Goal: Check status

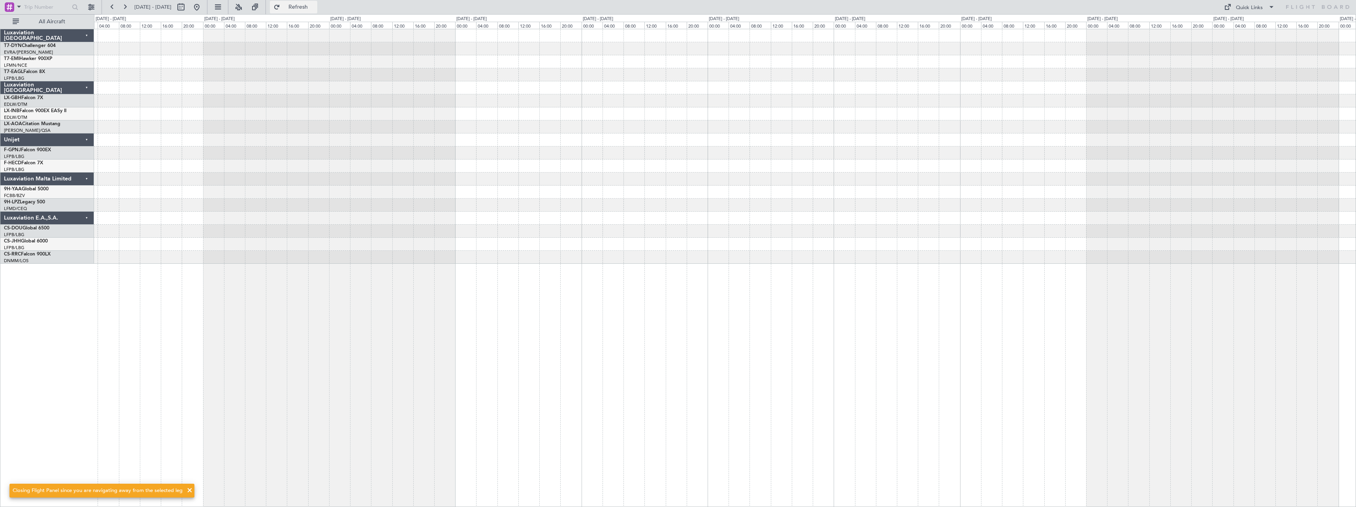
click at [309, 4] on button "Refresh" at bounding box center [293, 7] width 47 height 13
click at [315, 9] on span "Refresh" at bounding box center [298, 7] width 33 height 6
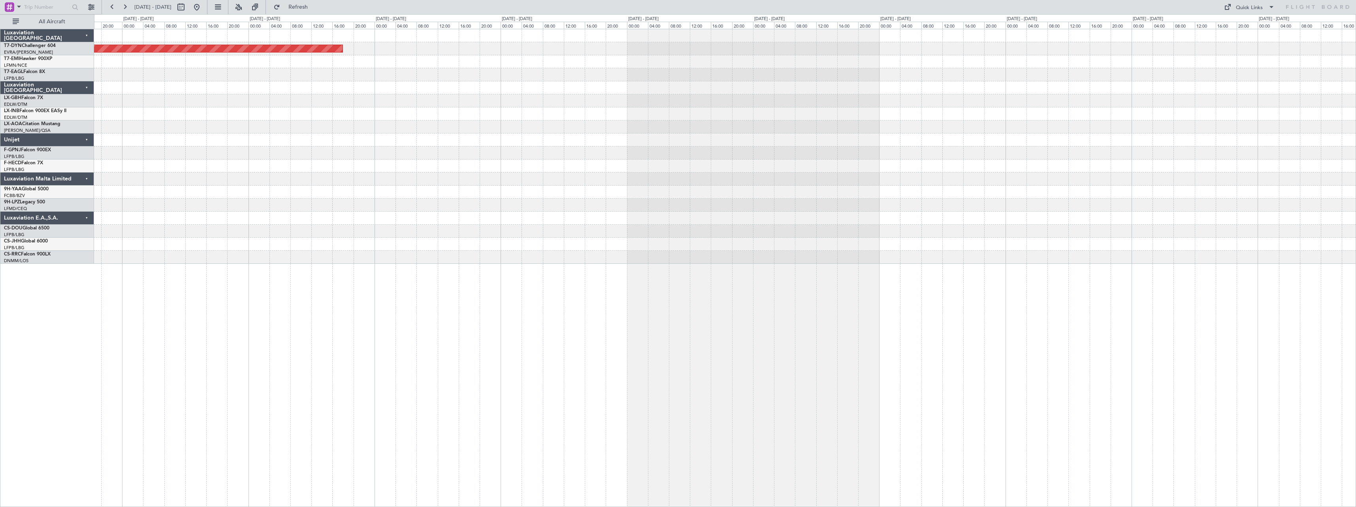
click at [583, 68] on div at bounding box center [724, 74] width 1261 height 13
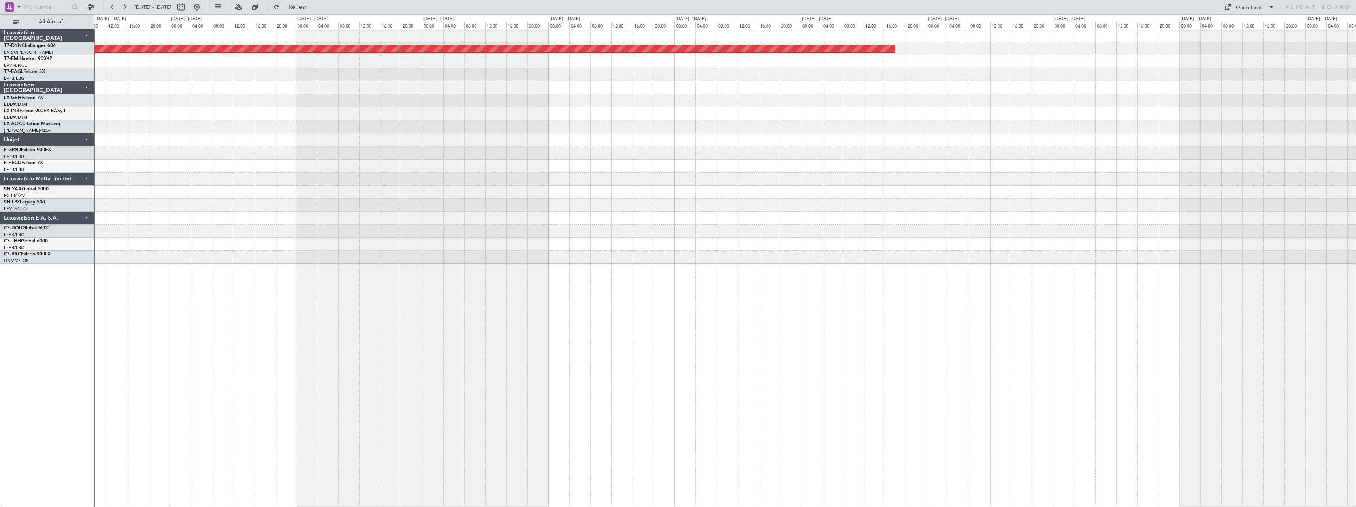
click at [754, 88] on div at bounding box center [724, 87] width 1261 height 13
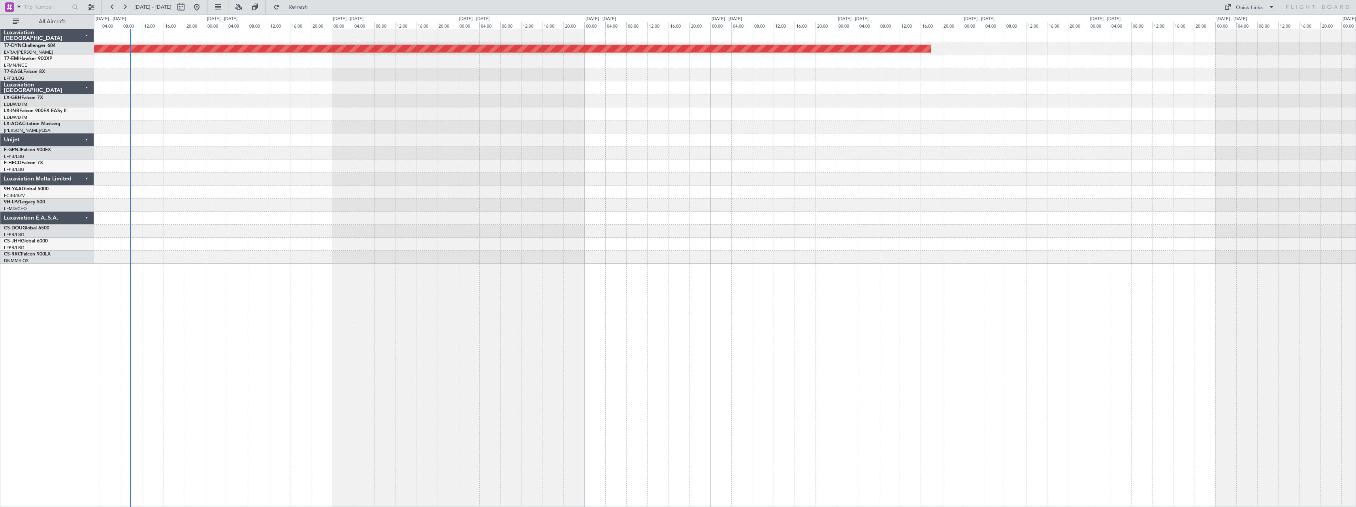
click at [851, 102] on div at bounding box center [724, 100] width 1261 height 13
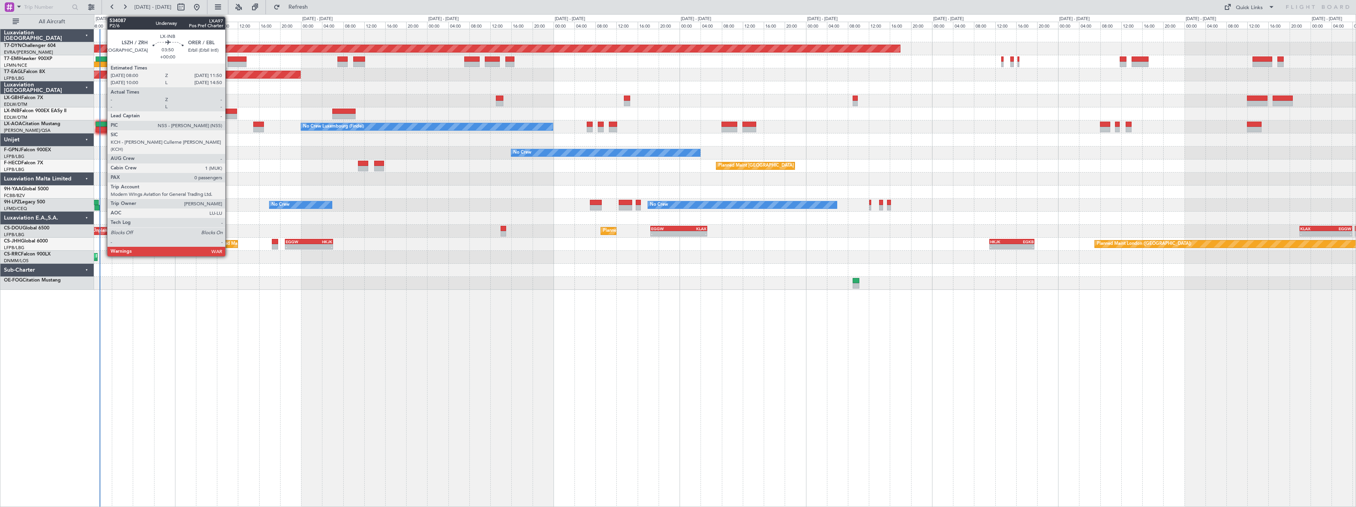
click at [229, 111] on div at bounding box center [226, 112] width 21 height 6
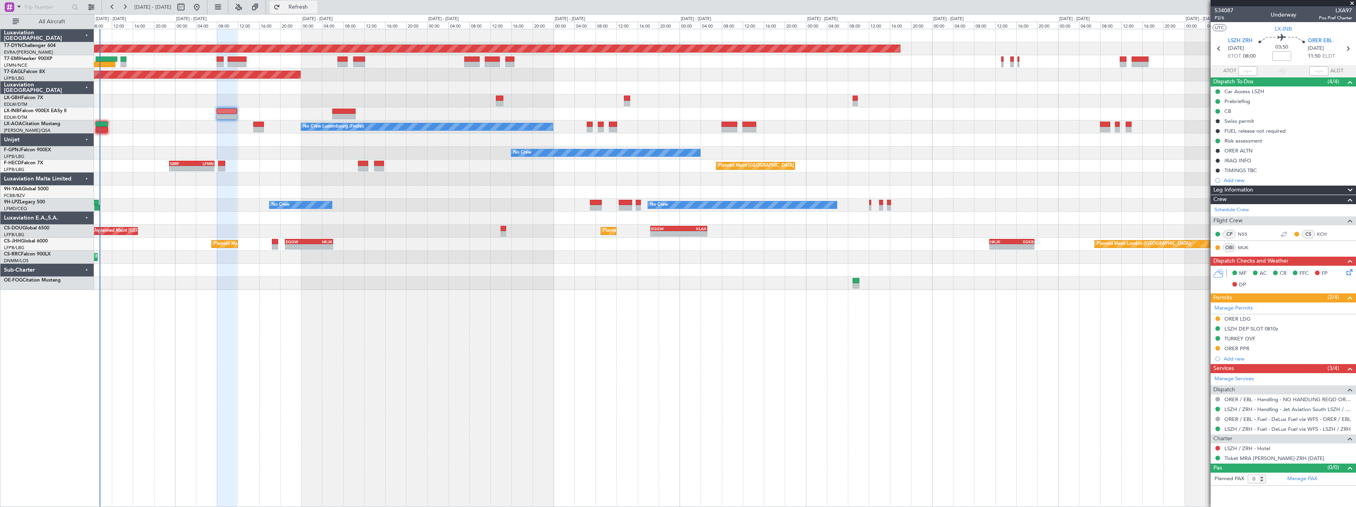
click at [317, 11] on button "Refresh" at bounding box center [293, 7] width 47 height 13
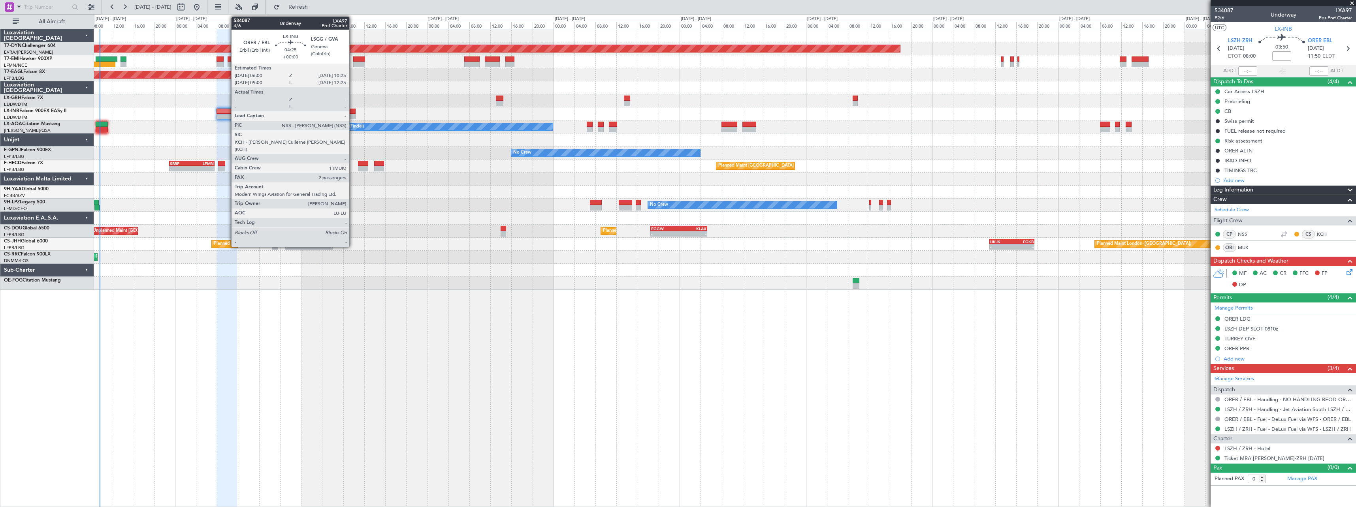
click at [353, 111] on div at bounding box center [343, 112] width 23 height 6
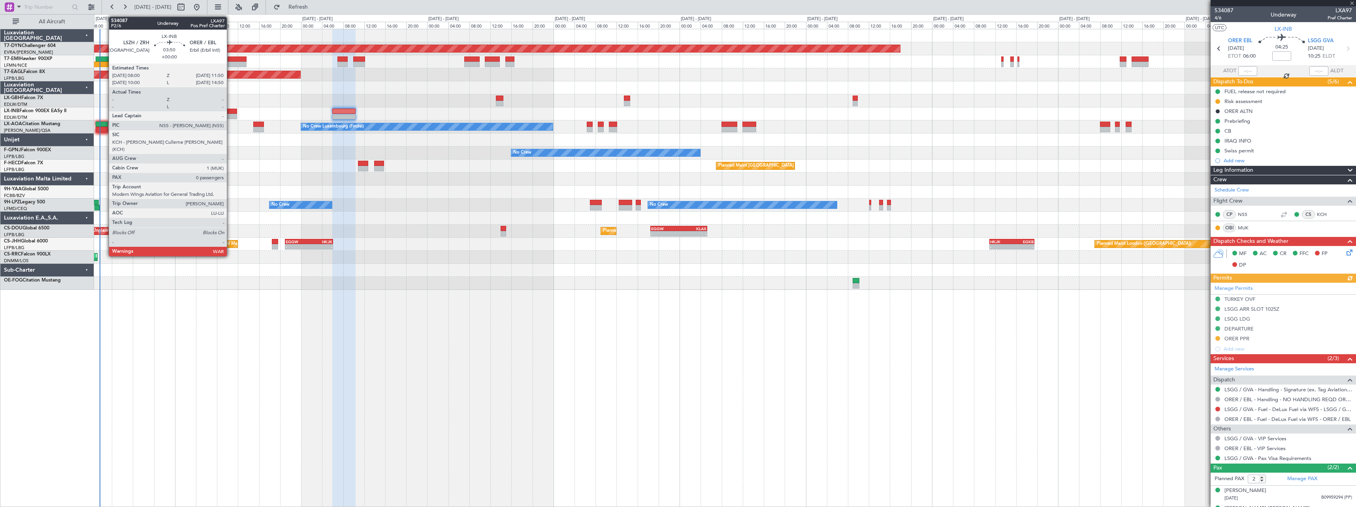
click at [230, 113] on div at bounding box center [226, 112] width 21 height 6
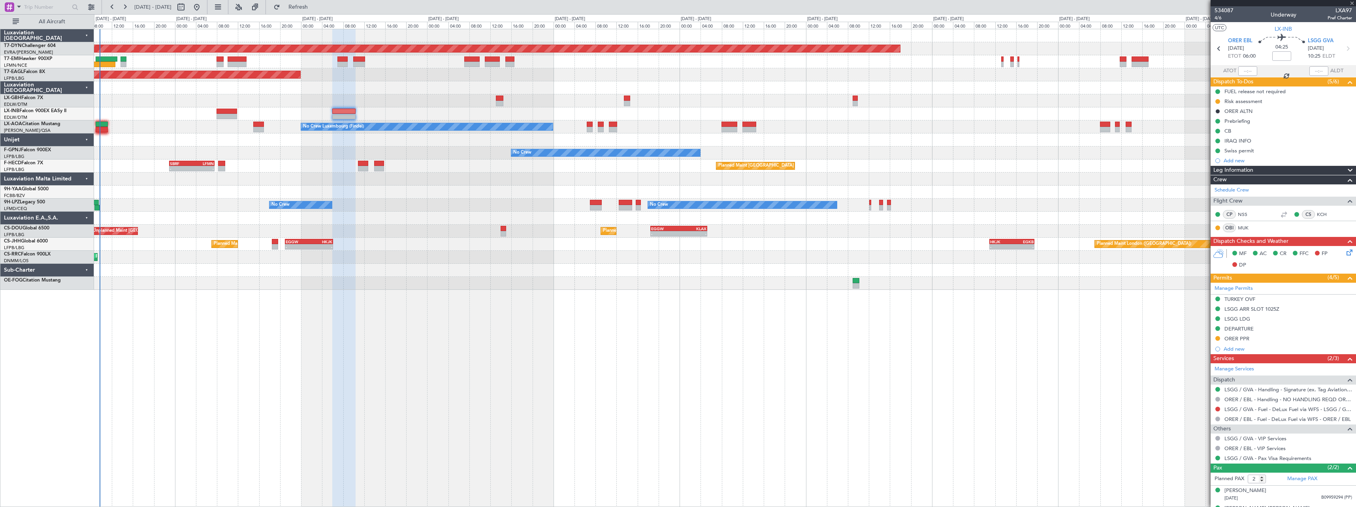
type input "0"
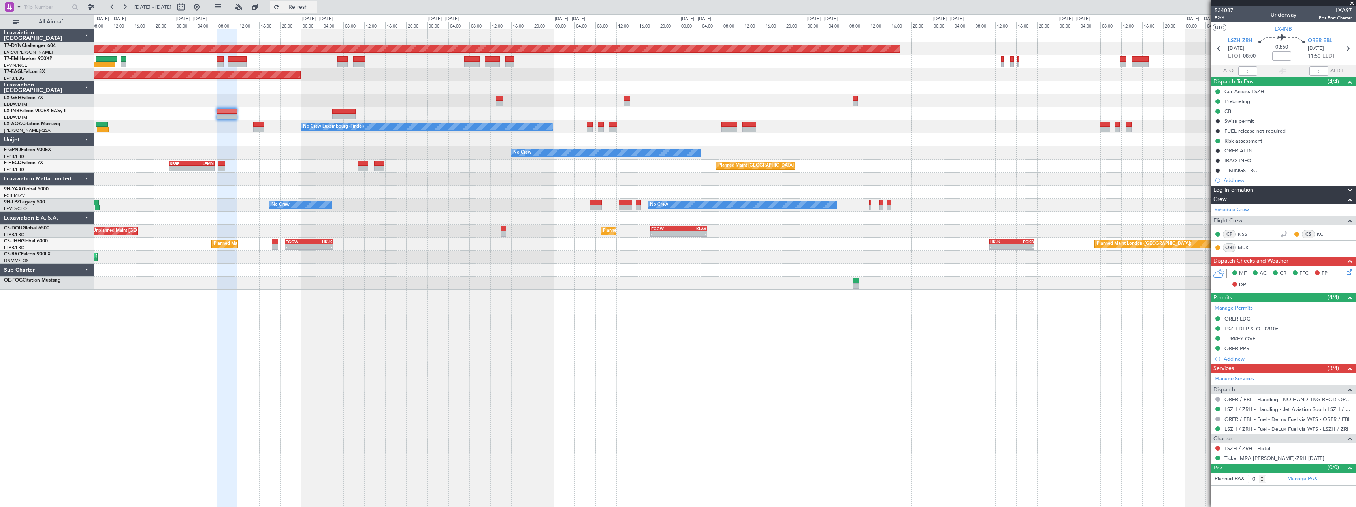
click at [305, 8] on button "Refresh" at bounding box center [293, 7] width 47 height 13
click at [317, 12] on button "Refresh" at bounding box center [293, 7] width 47 height 13
